Goal: Task Accomplishment & Management: Complete application form

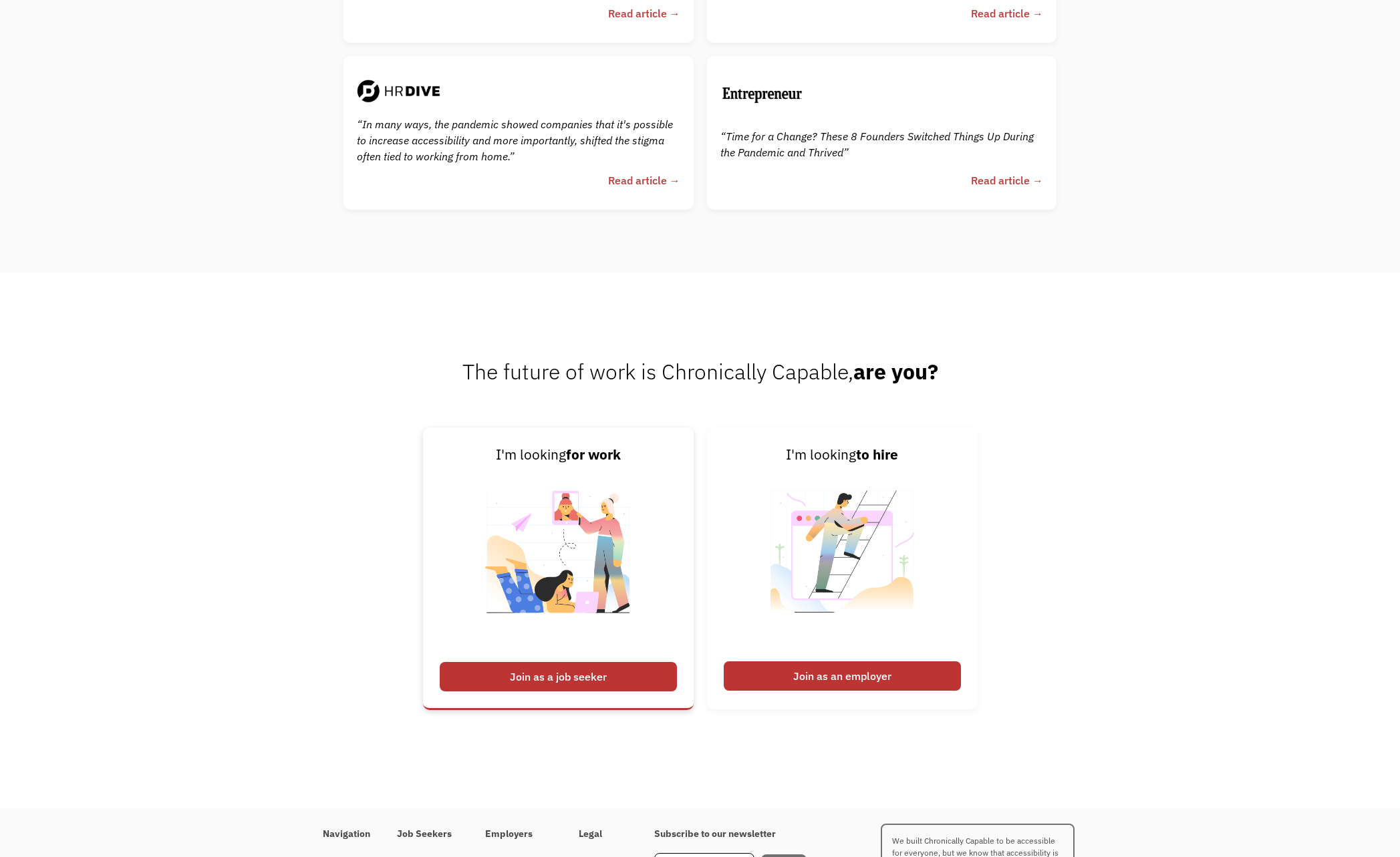
scroll to position [3567, 0]
click at [559, 596] on img at bounding box center [558, 561] width 167 height 189
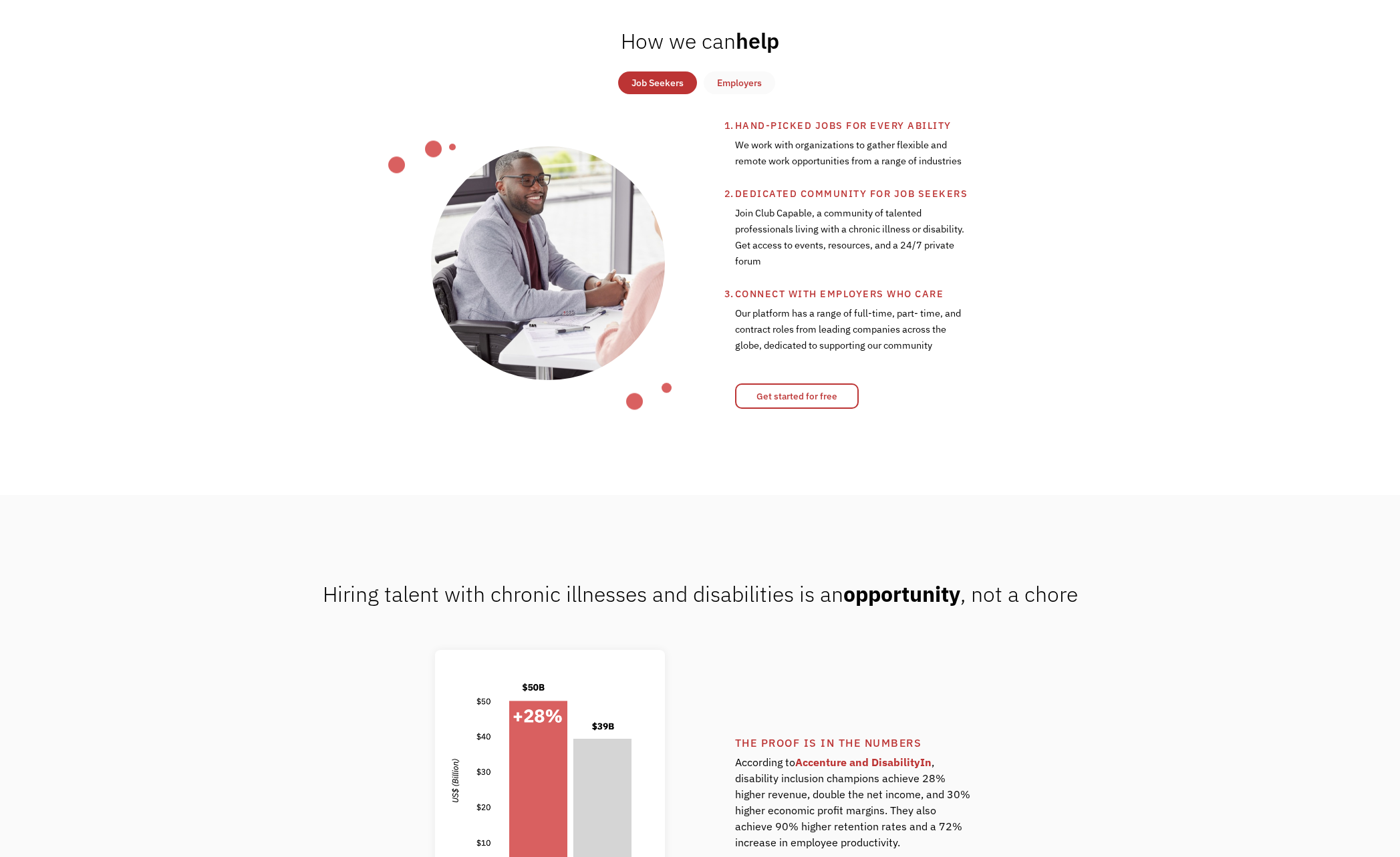
scroll to position [736, 0]
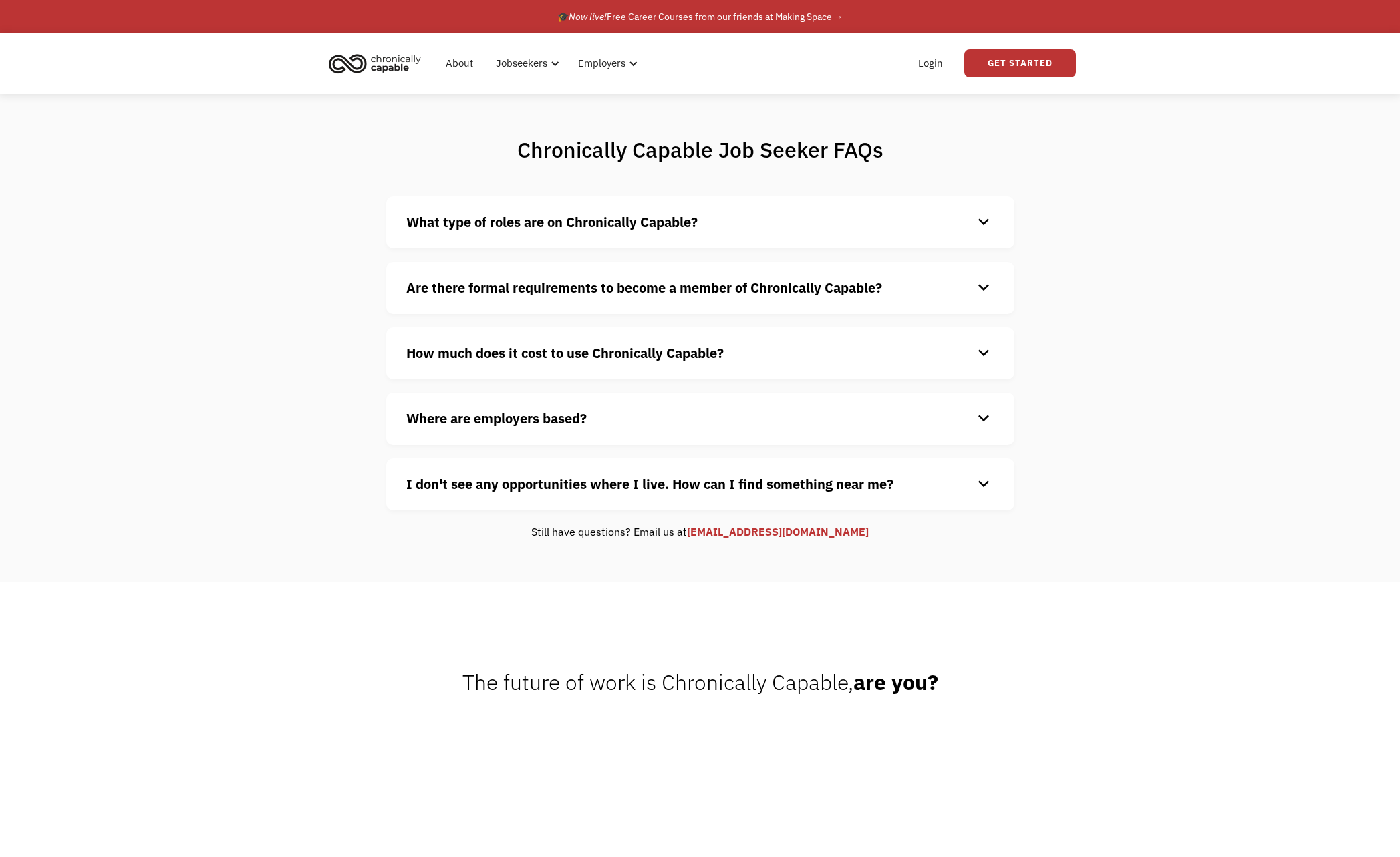
click at [485, 356] on strong "How much does it cost to use Chronically Capable?" at bounding box center [565, 353] width 318 height 18
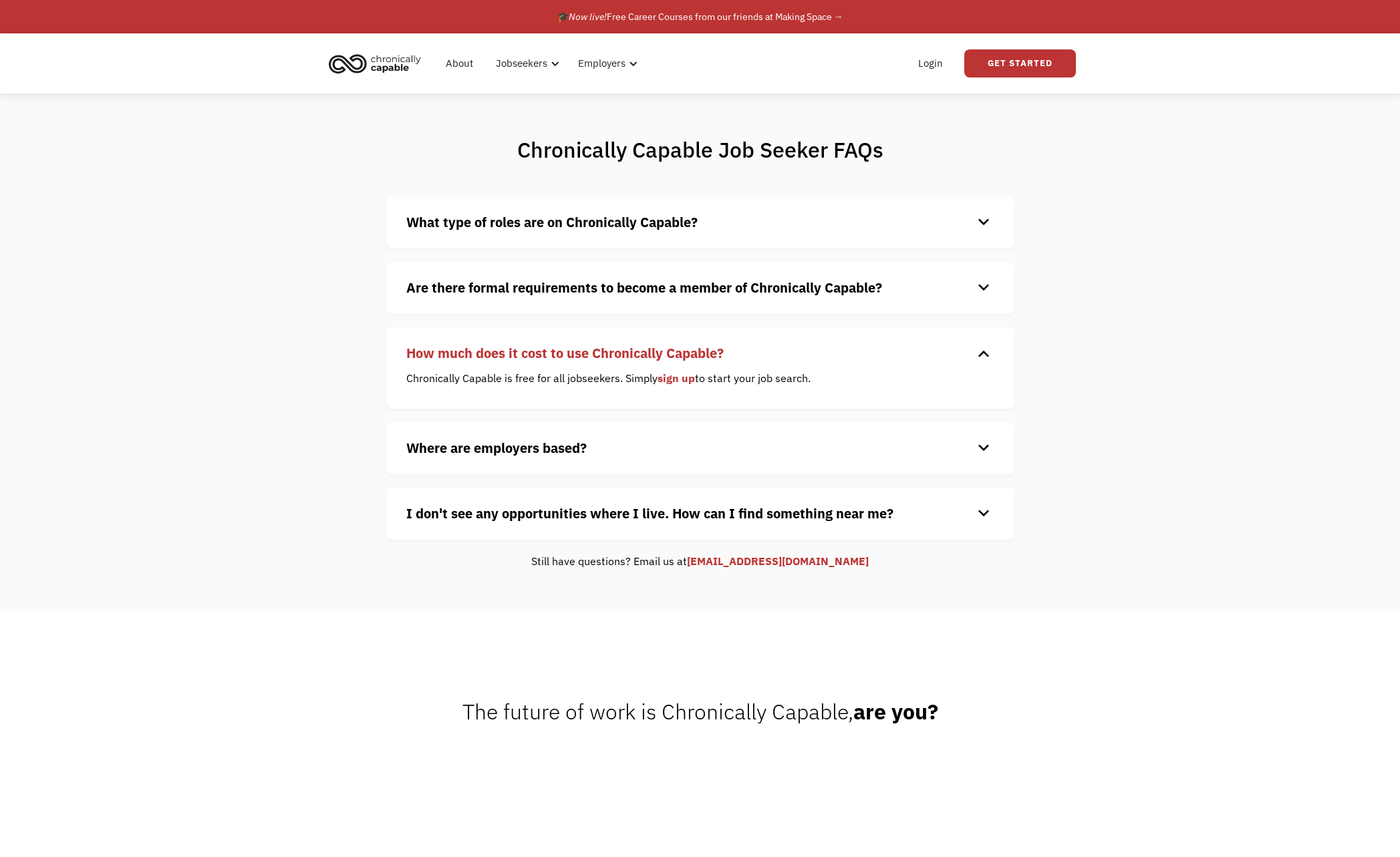
click at [685, 378] on link "sign up" at bounding box center [677, 378] width 37 height 13
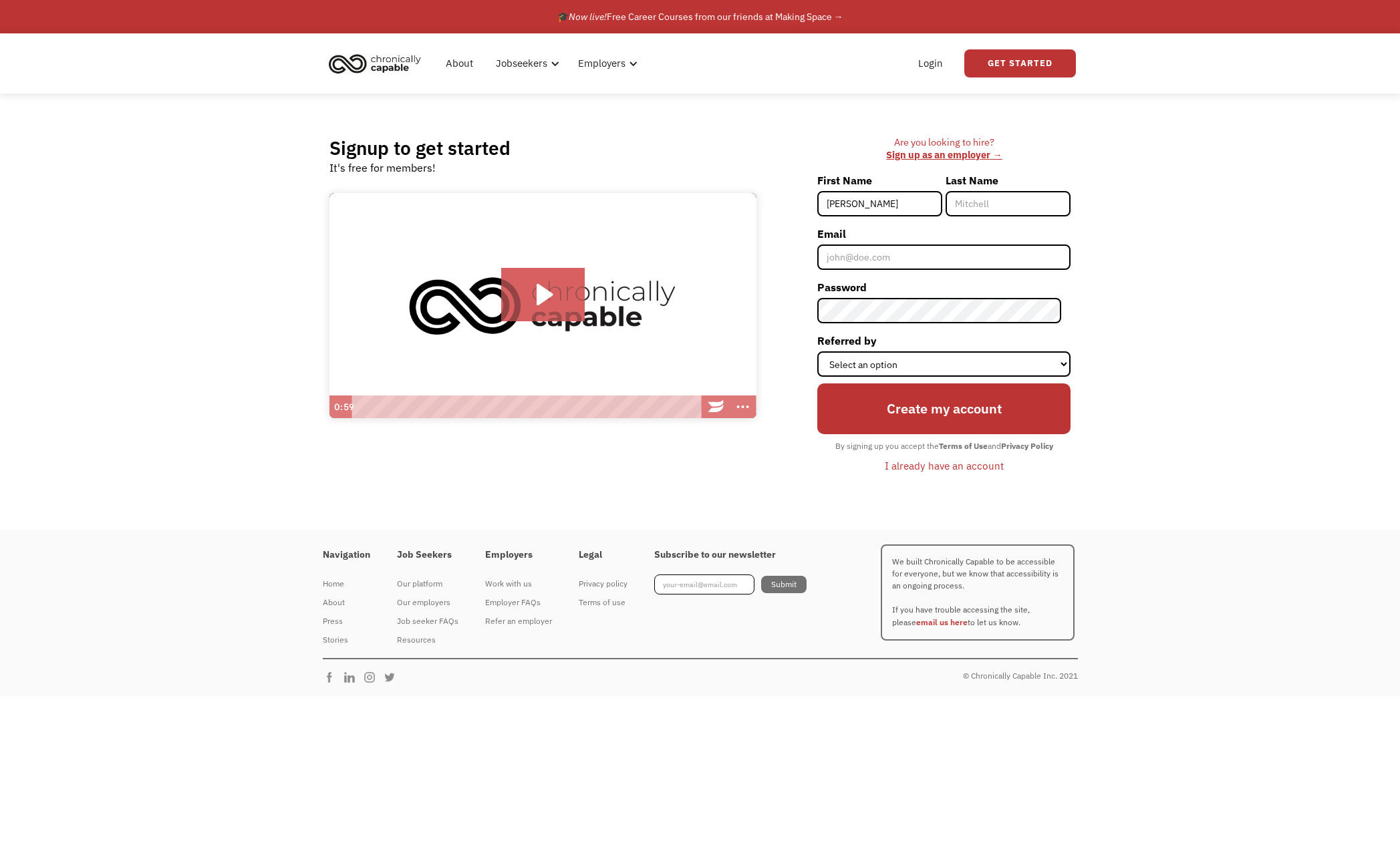
type input "Katherine"
type input "Schellin"
type input "kjschellin@mac.com"
select select "Search Engine"
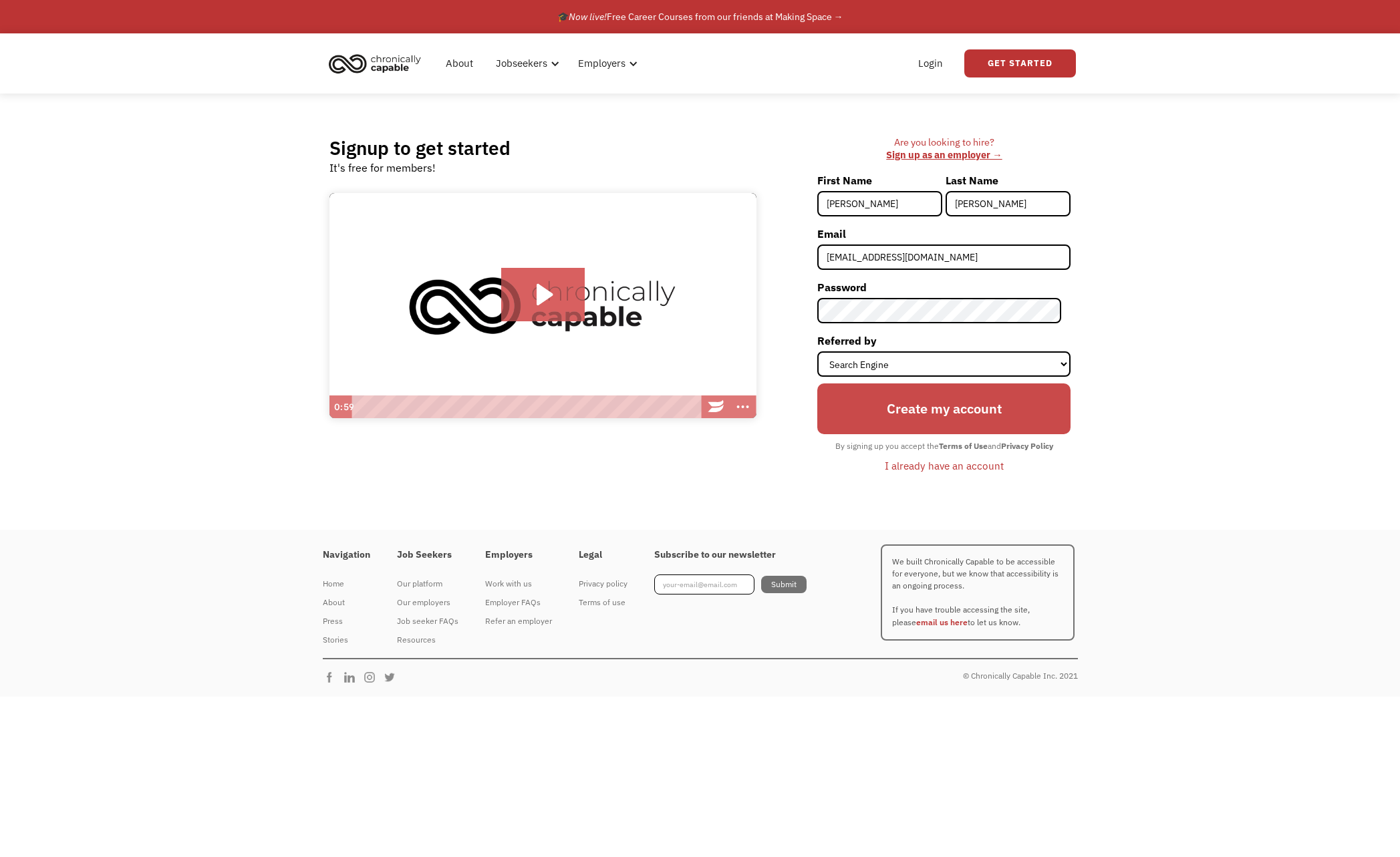
click at [912, 408] on input "Create my account" at bounding box center [944, 409] width 253 height 50
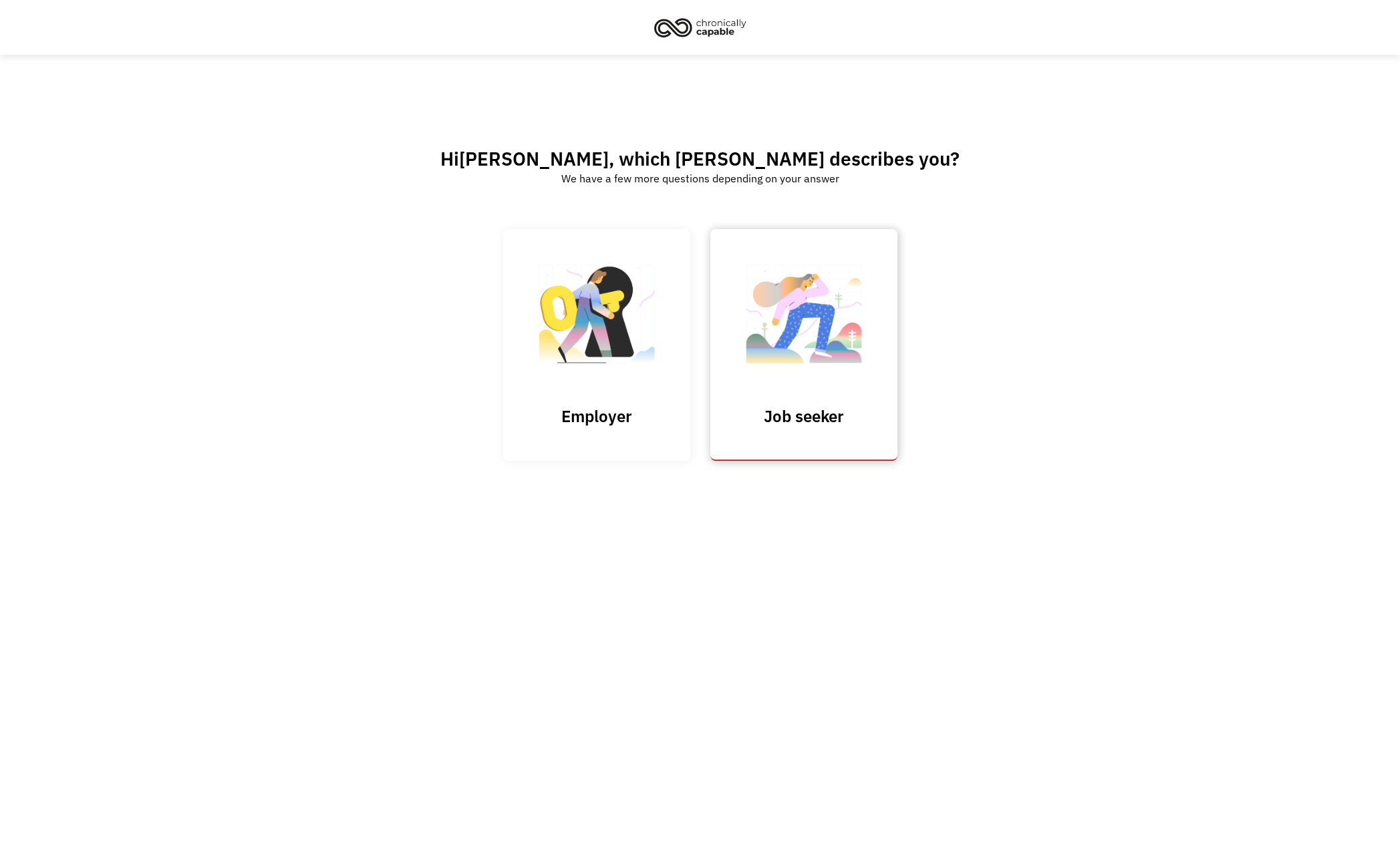
click at [801, 403] on link "Job seeker" at bounding box center [804, 345] width 187 height 232
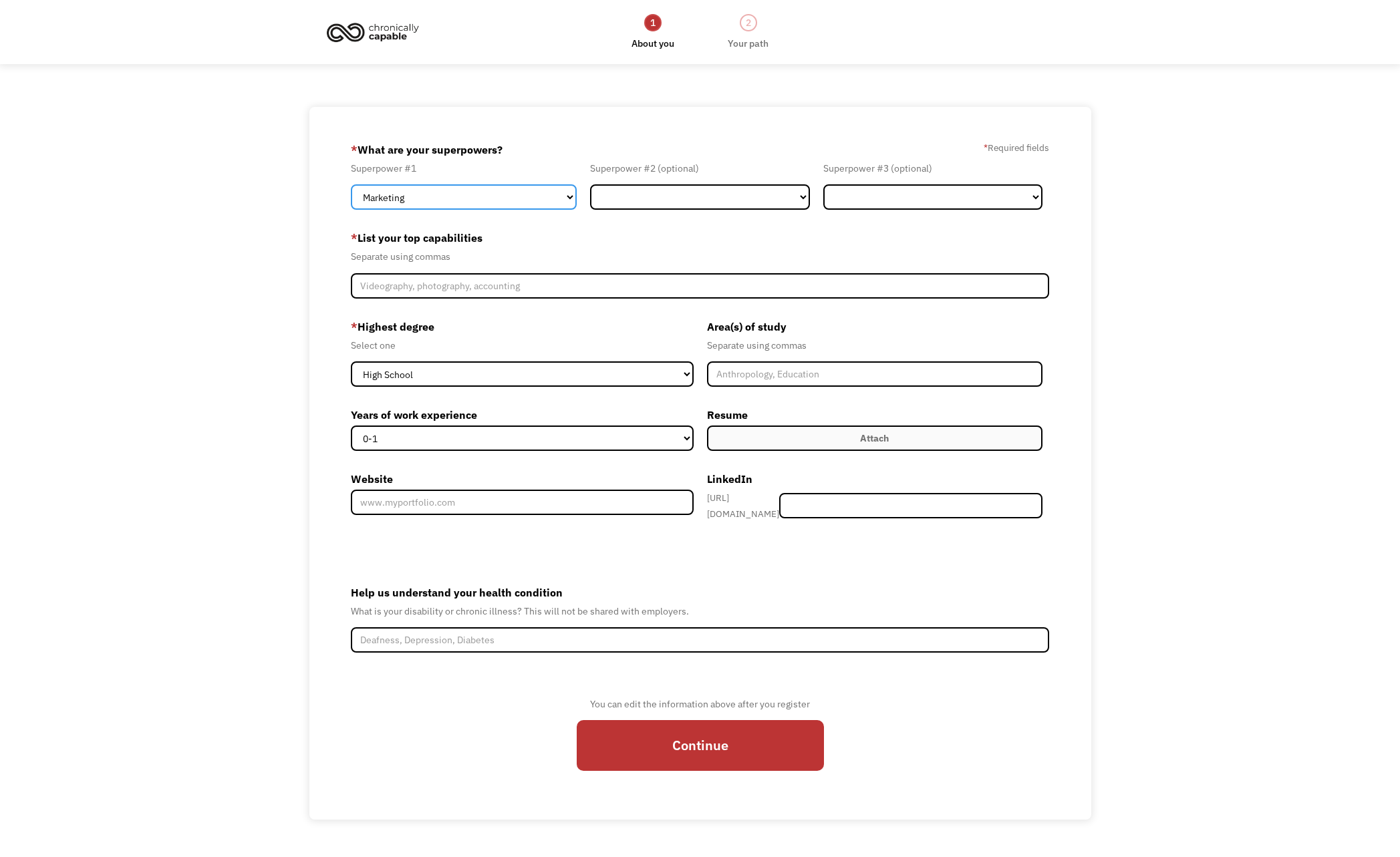
select select "Healthcare"
select select "Other"
select select "Customer Service"
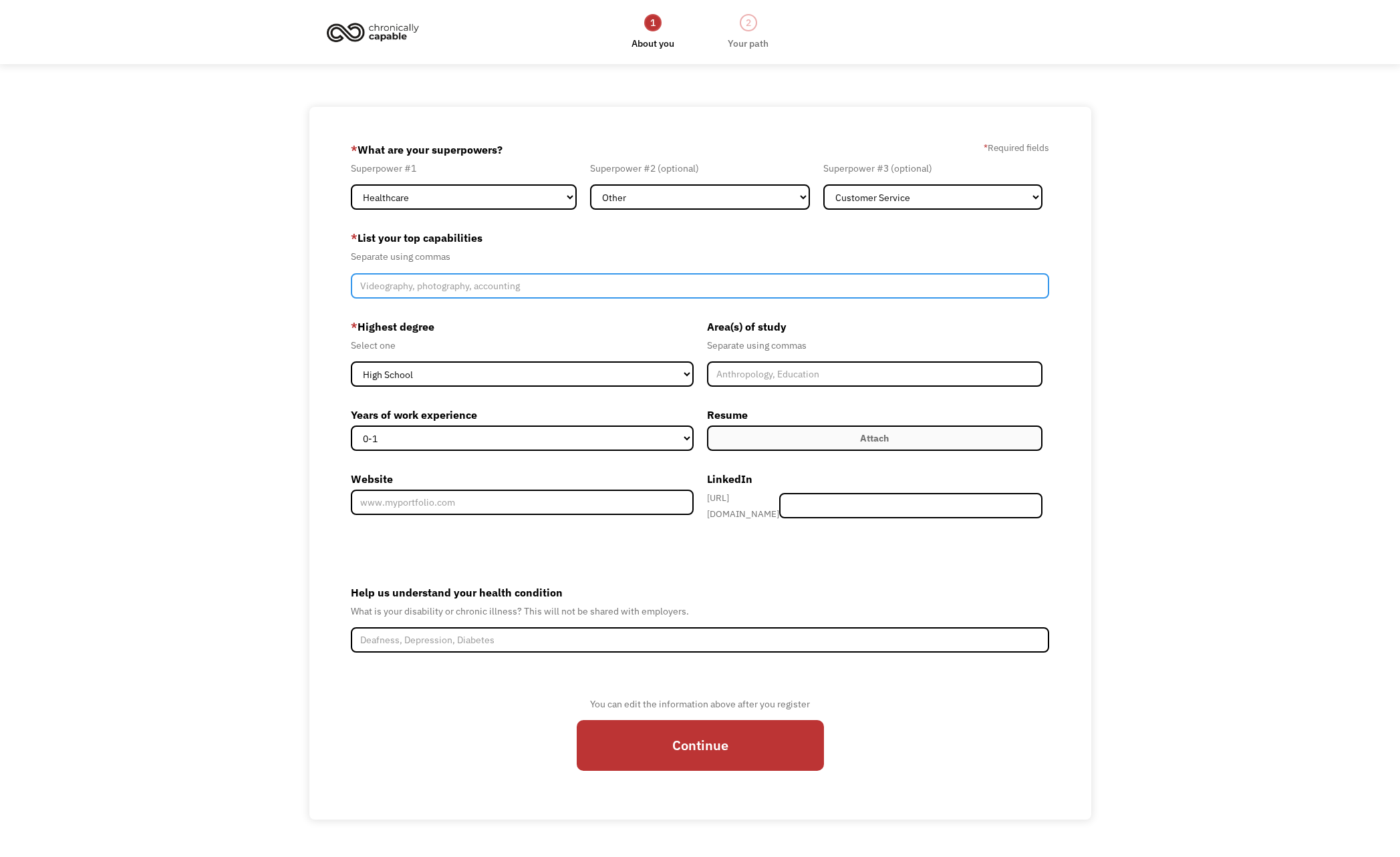
click at [597, 281] on input "Member-Create-Step1" at bounding box center [700, 286] width 698 height 26
type input "P"
type input "Musician, caregiver, photography, video creation"
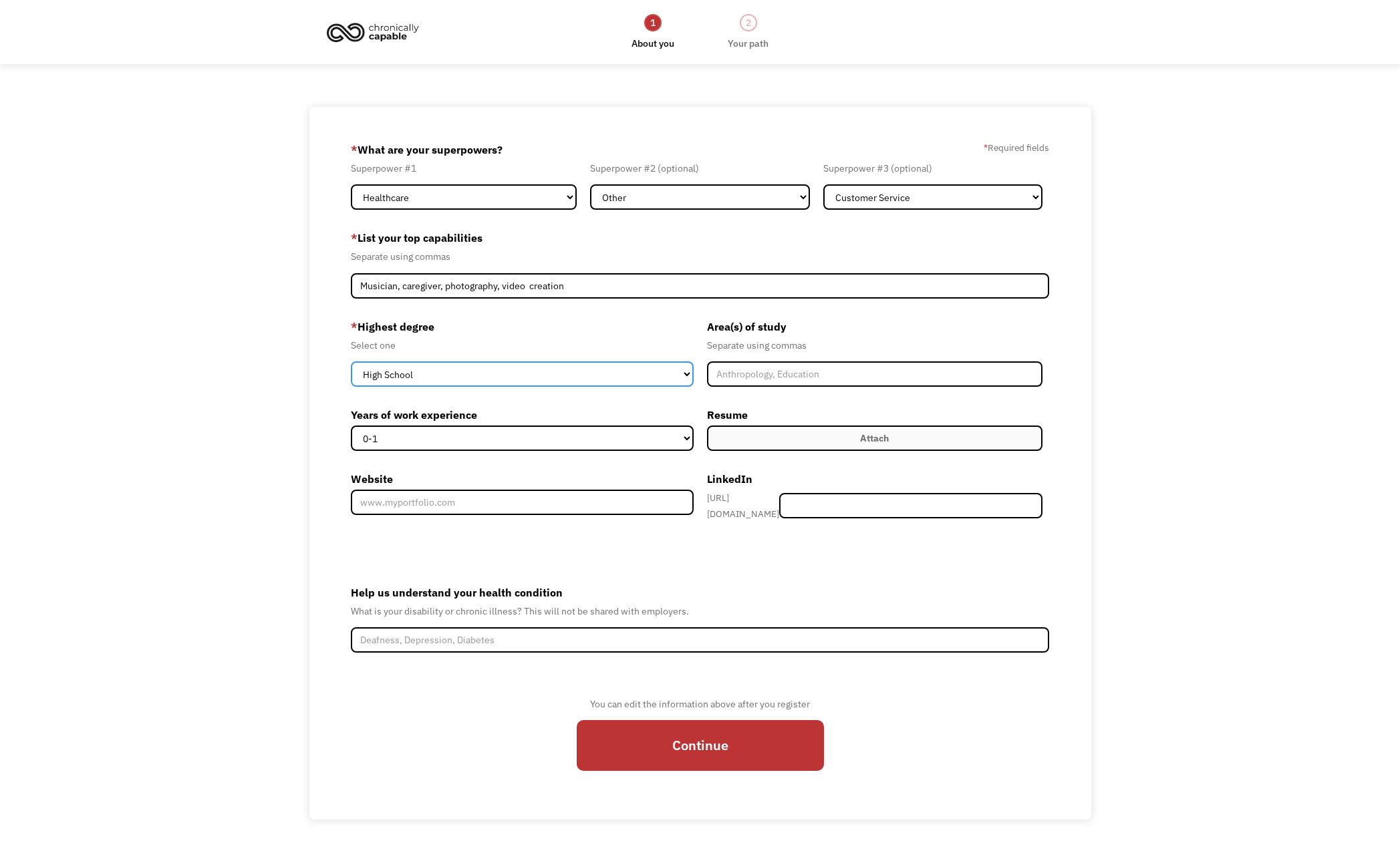
select select "bachelors"
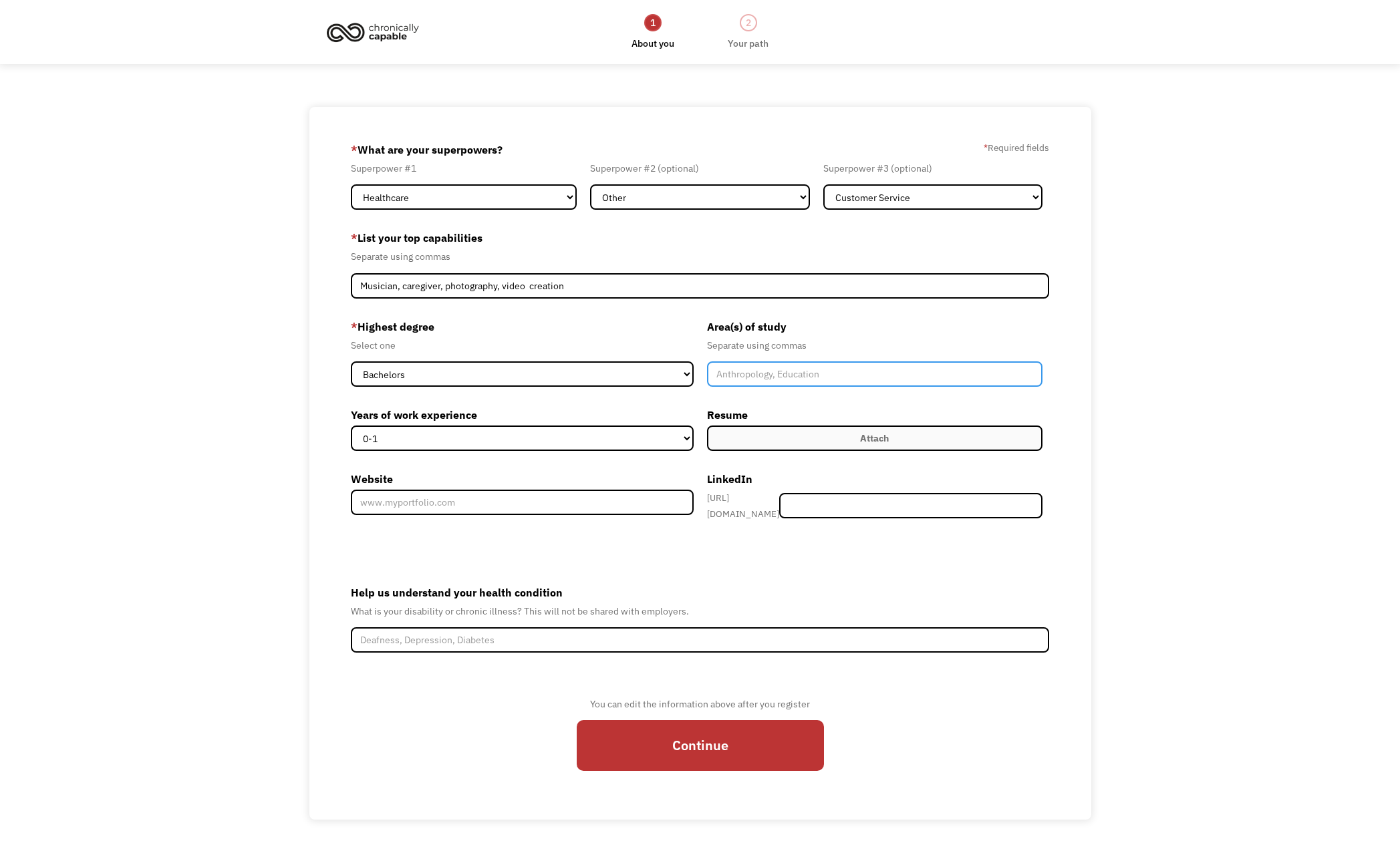
click at [734, 375] on input "Member-Create-Step1" at bounding box center [874, 374] width 336 height 26
type input "Music Education/Music therapy"
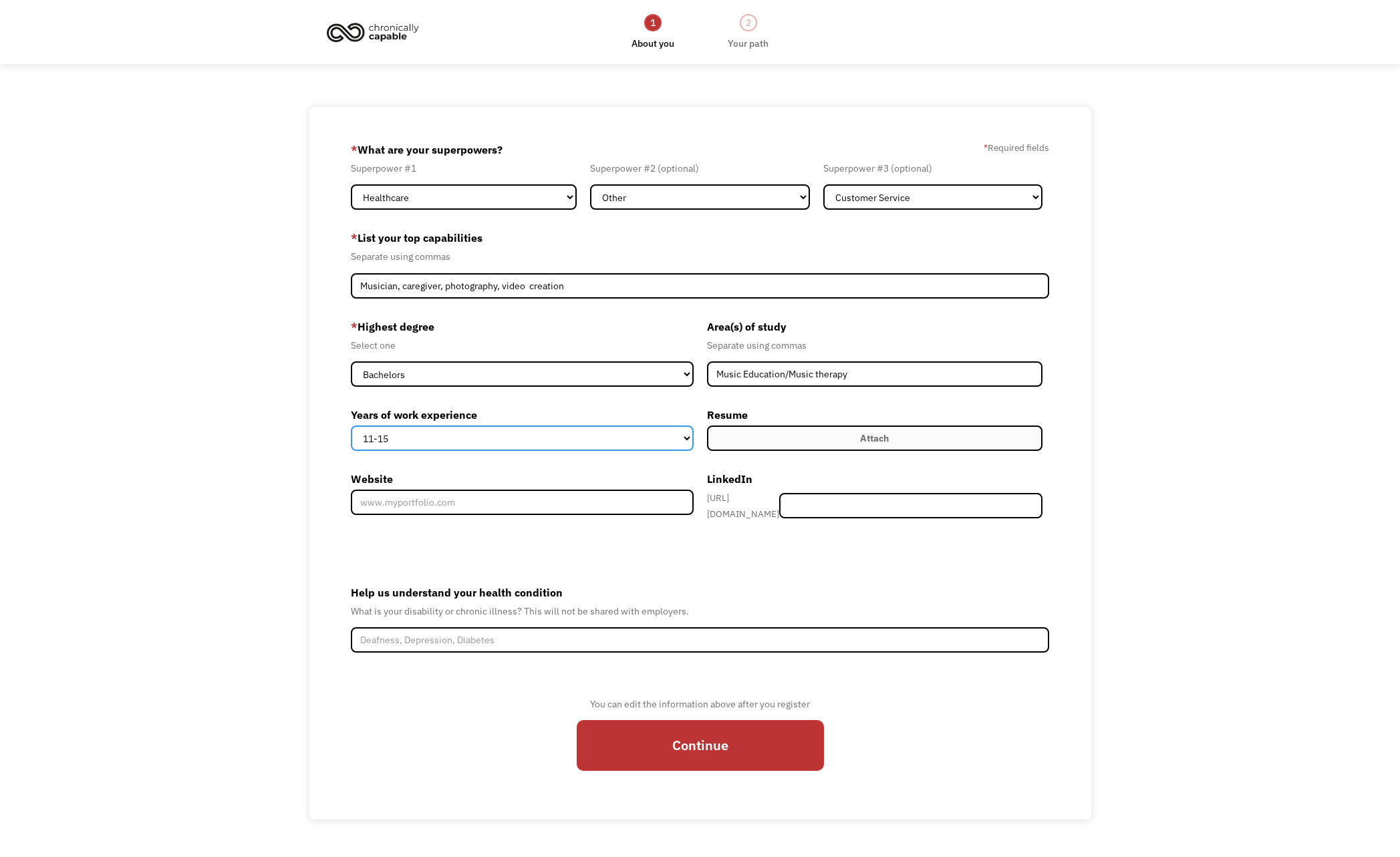
select select "15+"
